Goal: Browse casually: Explore the website without a specific task or goal

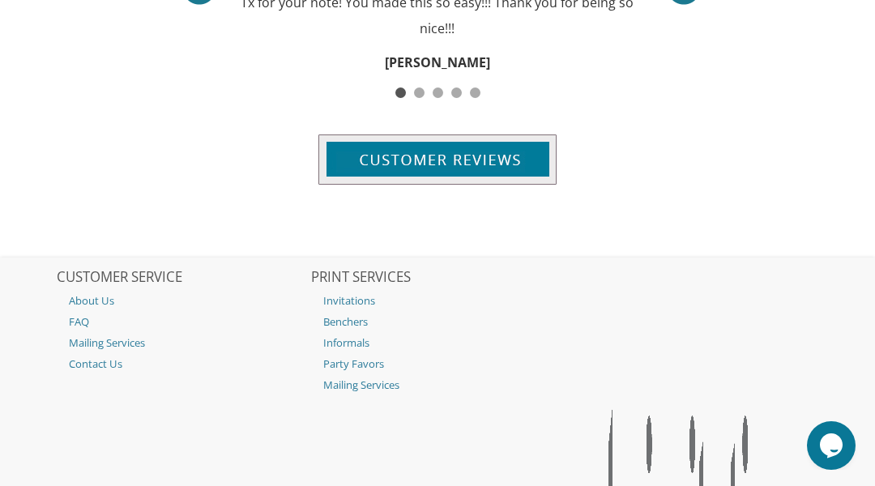
scroll to position [2512, 0]
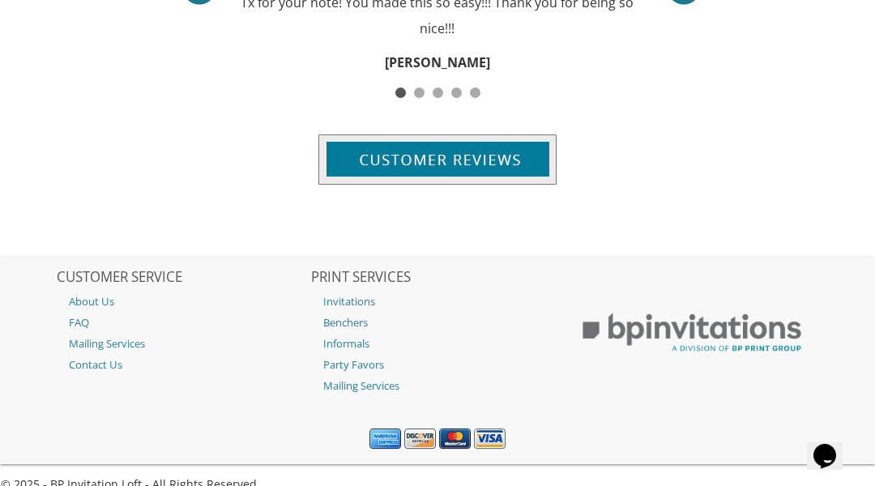
scroll to position [2289, 0]
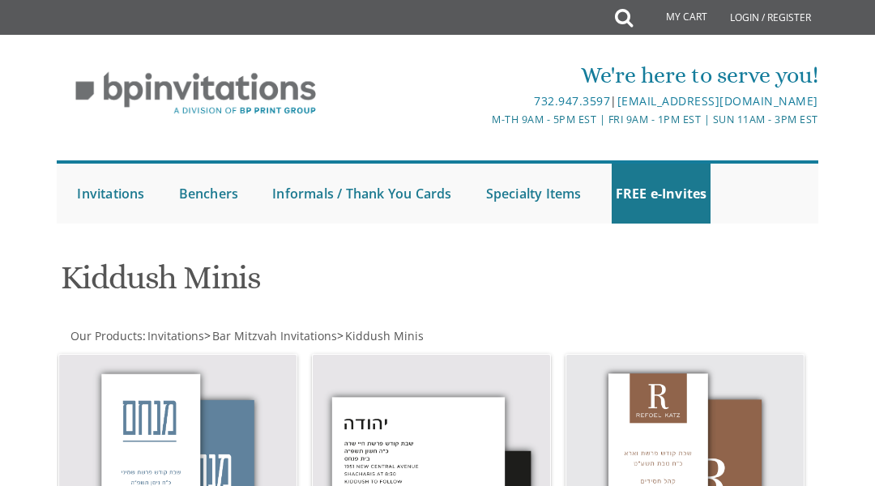
scroll to position [1140, 0]
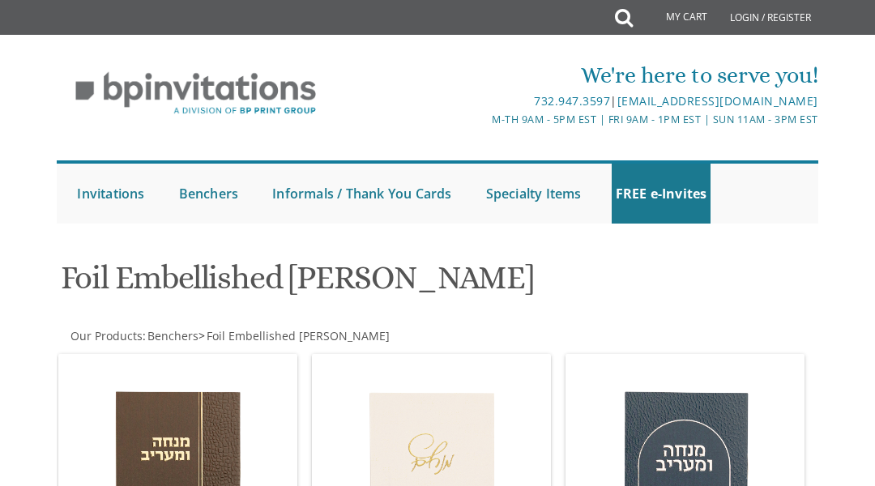
scroll to position [1459, 0]
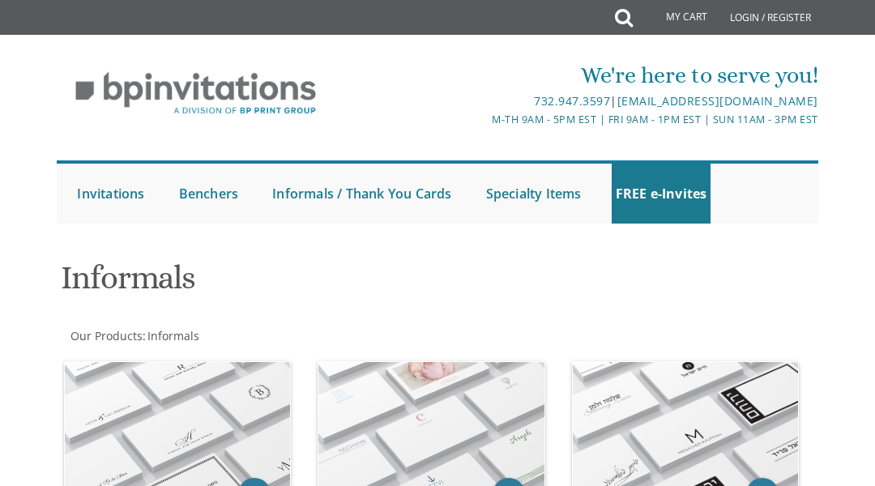
scroll to position [410, 0]
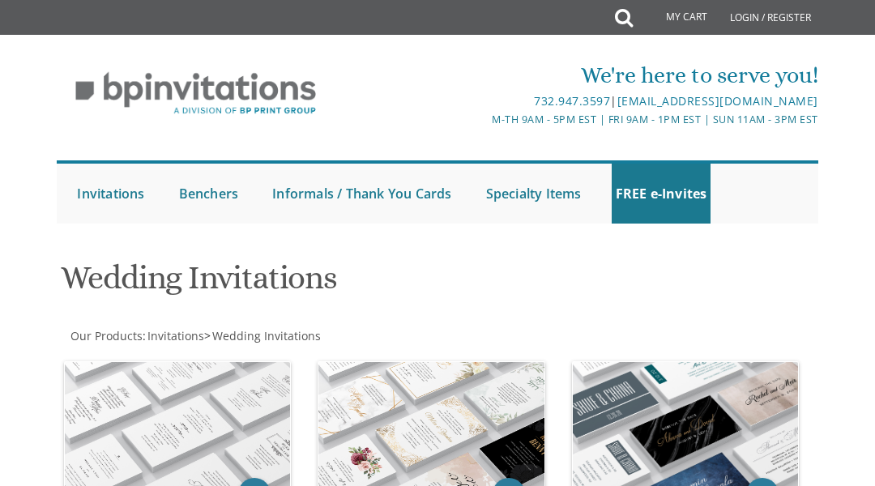
scroll to position [410, 0]
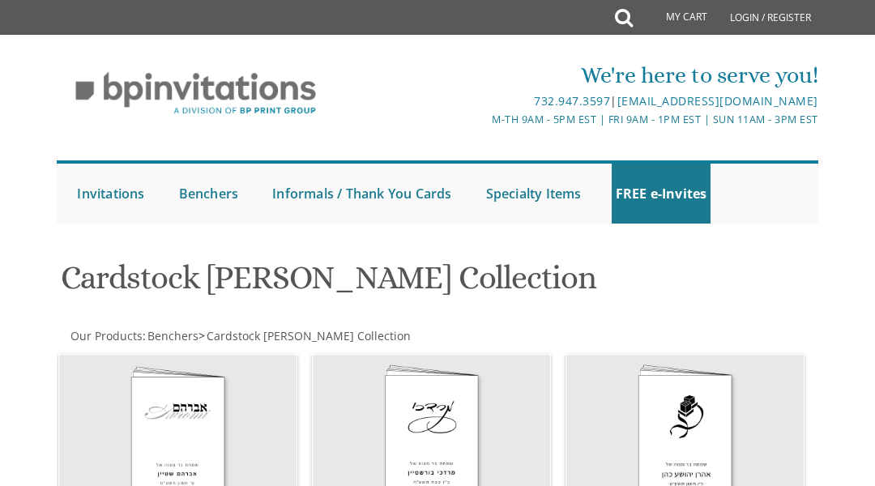
scroll to position [1198, 0]
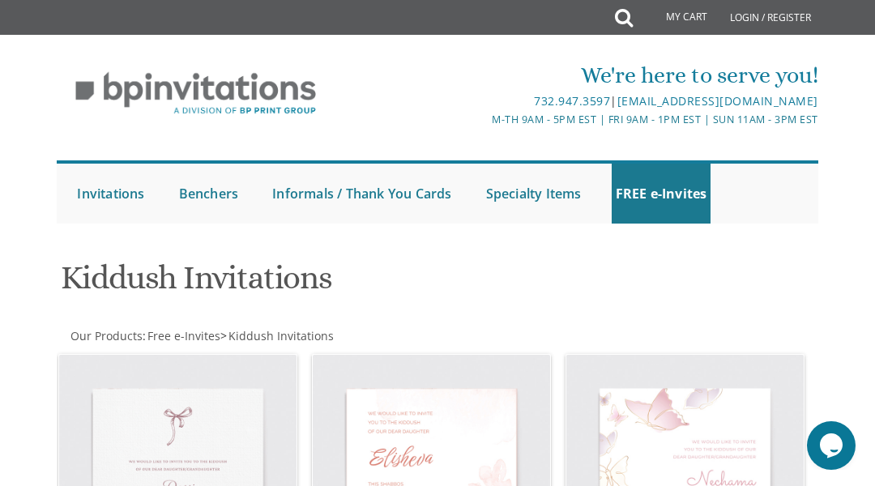
scroll to position [1863, 0]
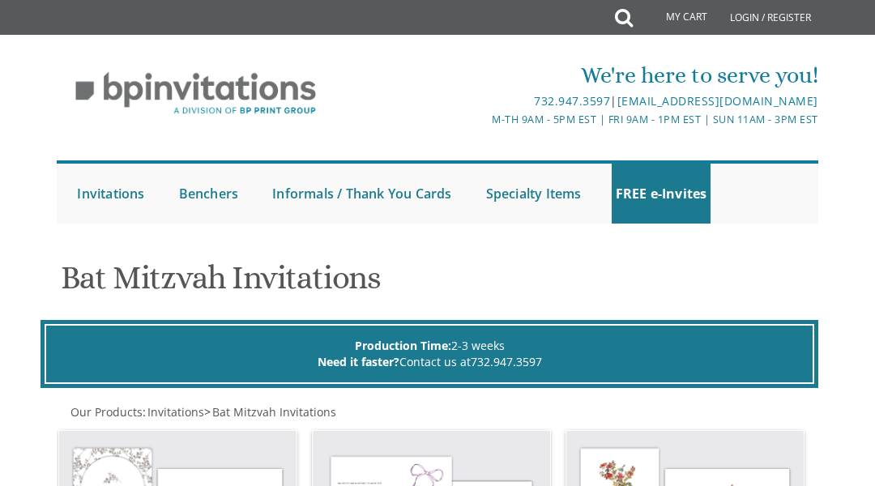
scroll to position [1027, 0]
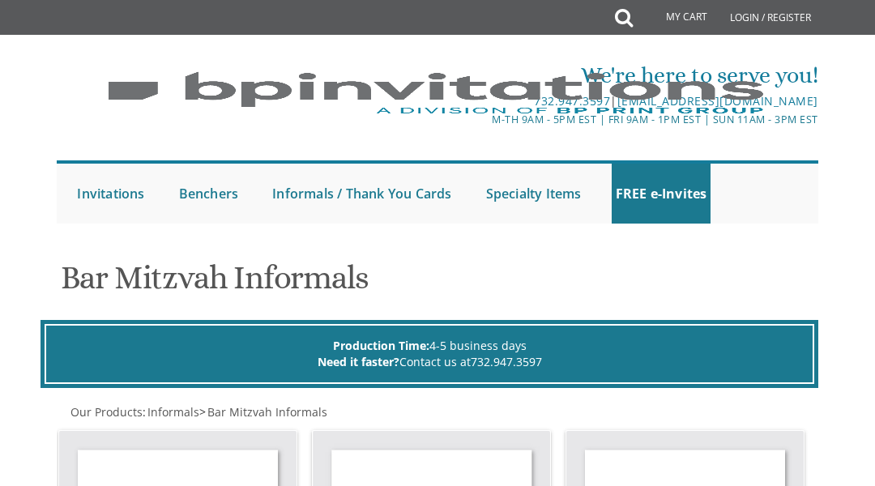
scroll to position [1566, 0]
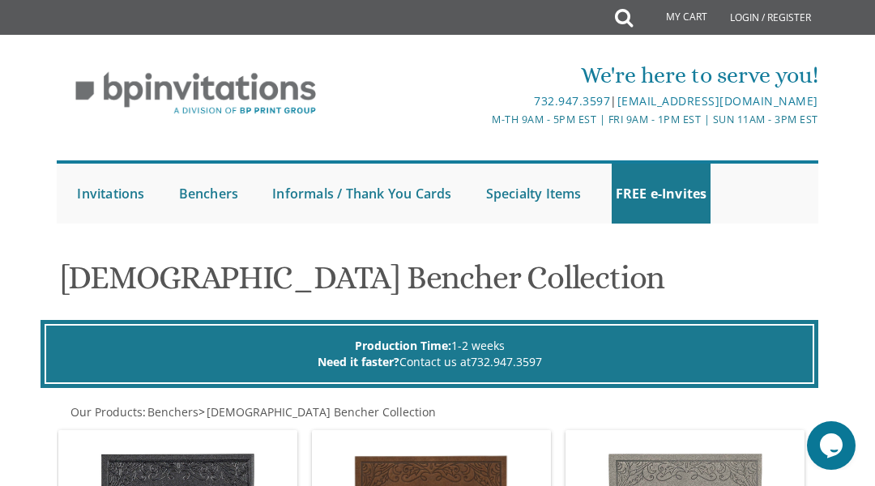
scroll to position [1235, 0]
